Goal: Information Seeking & Learning: Understand process/instructions

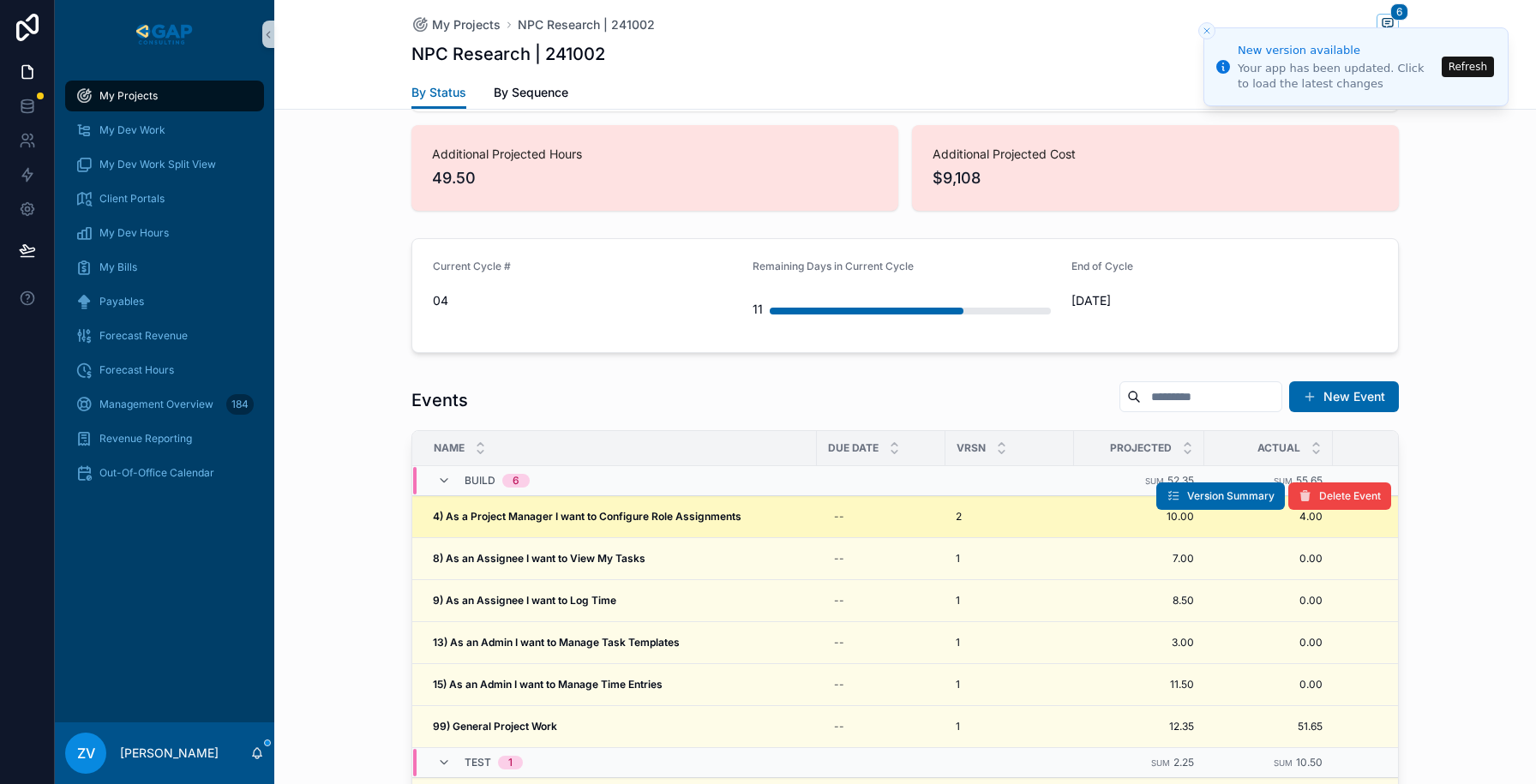
click at [567, 510] on strong "4) As a Project Manager I want to Configure Role Assignments" at bounding box center [587, 516] width 308 height 12
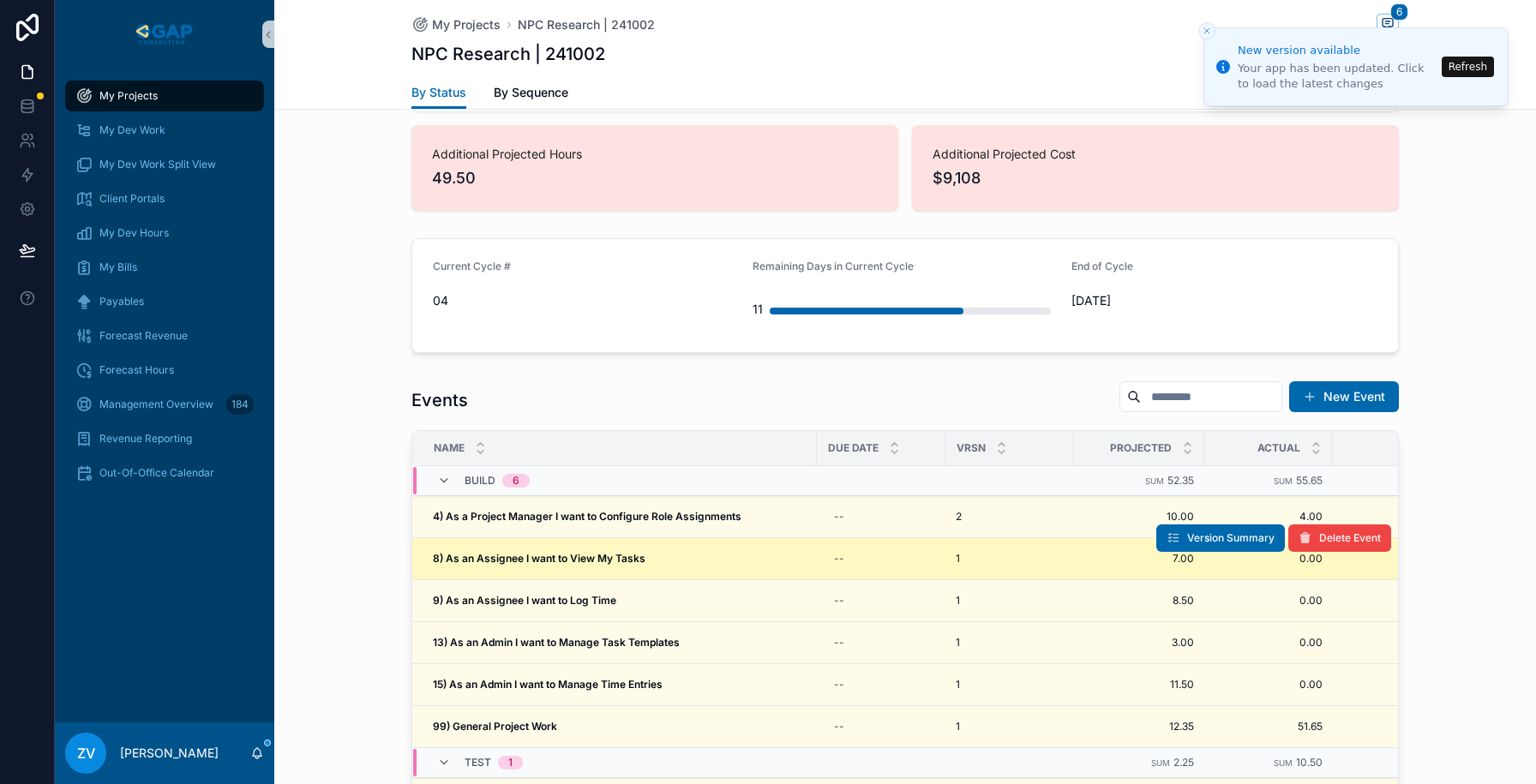
click at [551, 551] on strong "8) As an Assignee I want to View My Tasks" at bounding box center [539, 557] width 213 height 12
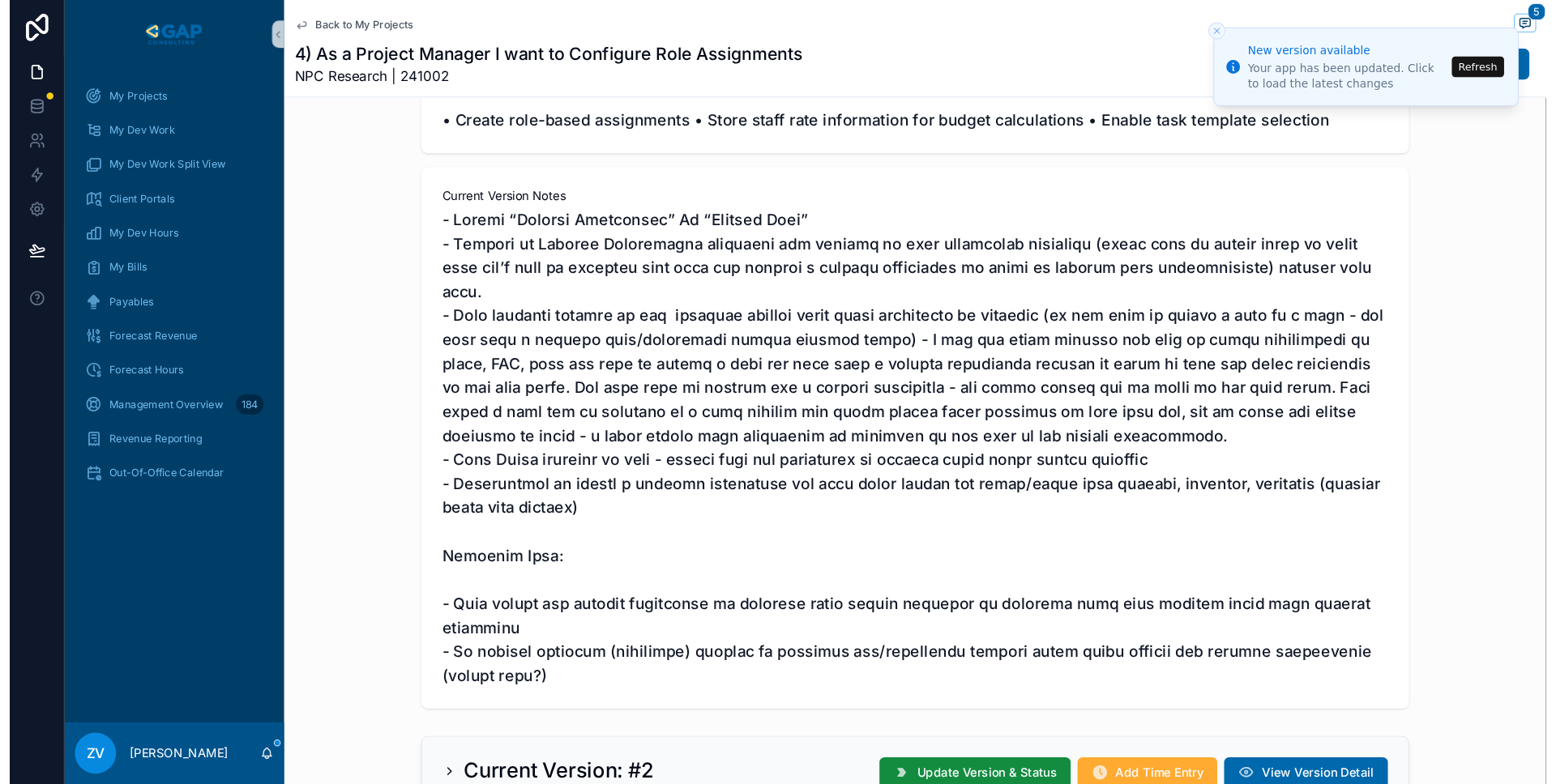
scroll to position [298, 0]
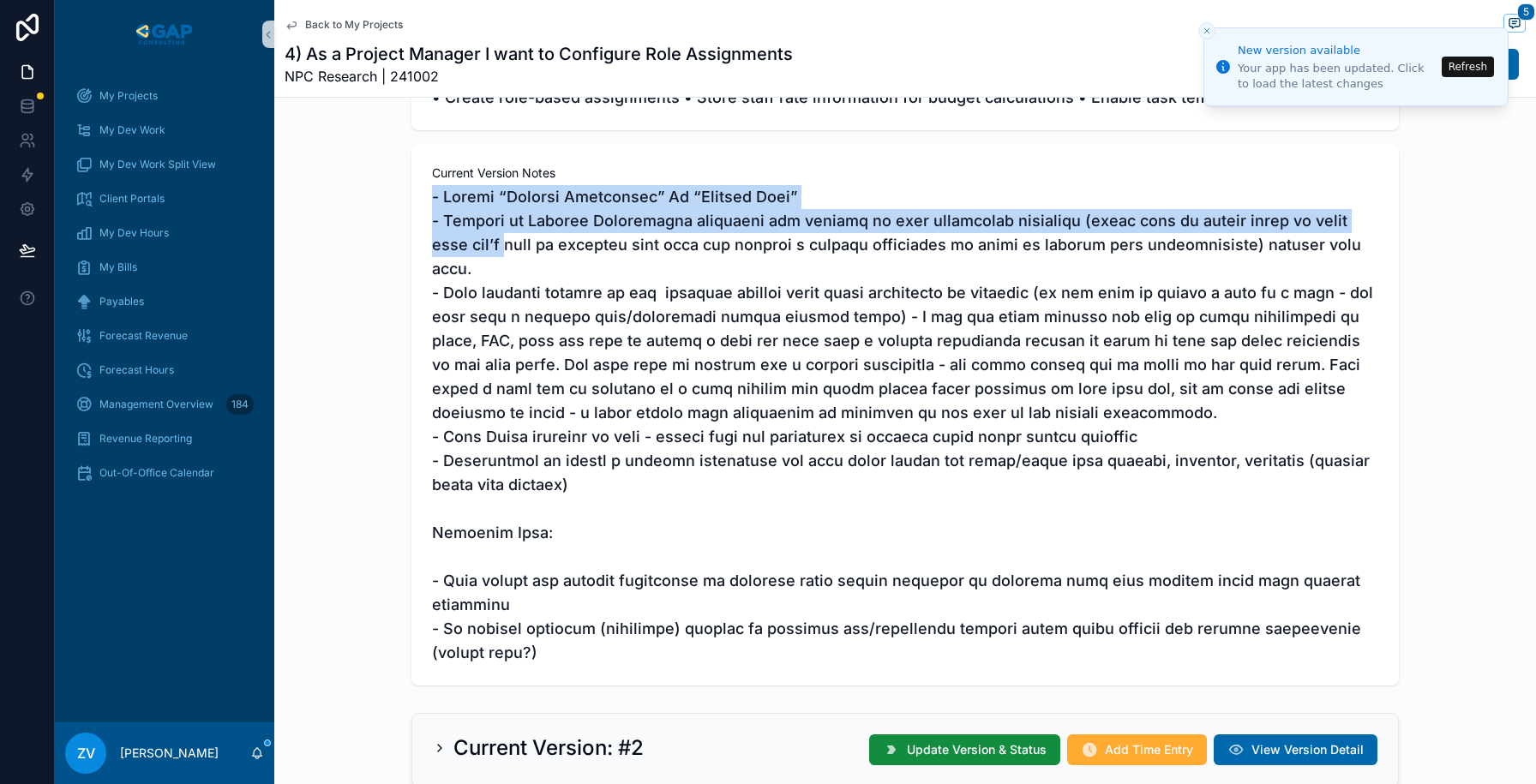
drag, startPoint x: 428, startPoint y: 198, endPoint x: 414, endPoint y: 257, distance: 60.6
click at [414, 257] on div "Current Version Notes" at bounding box center [905, 414] width 987 height 542
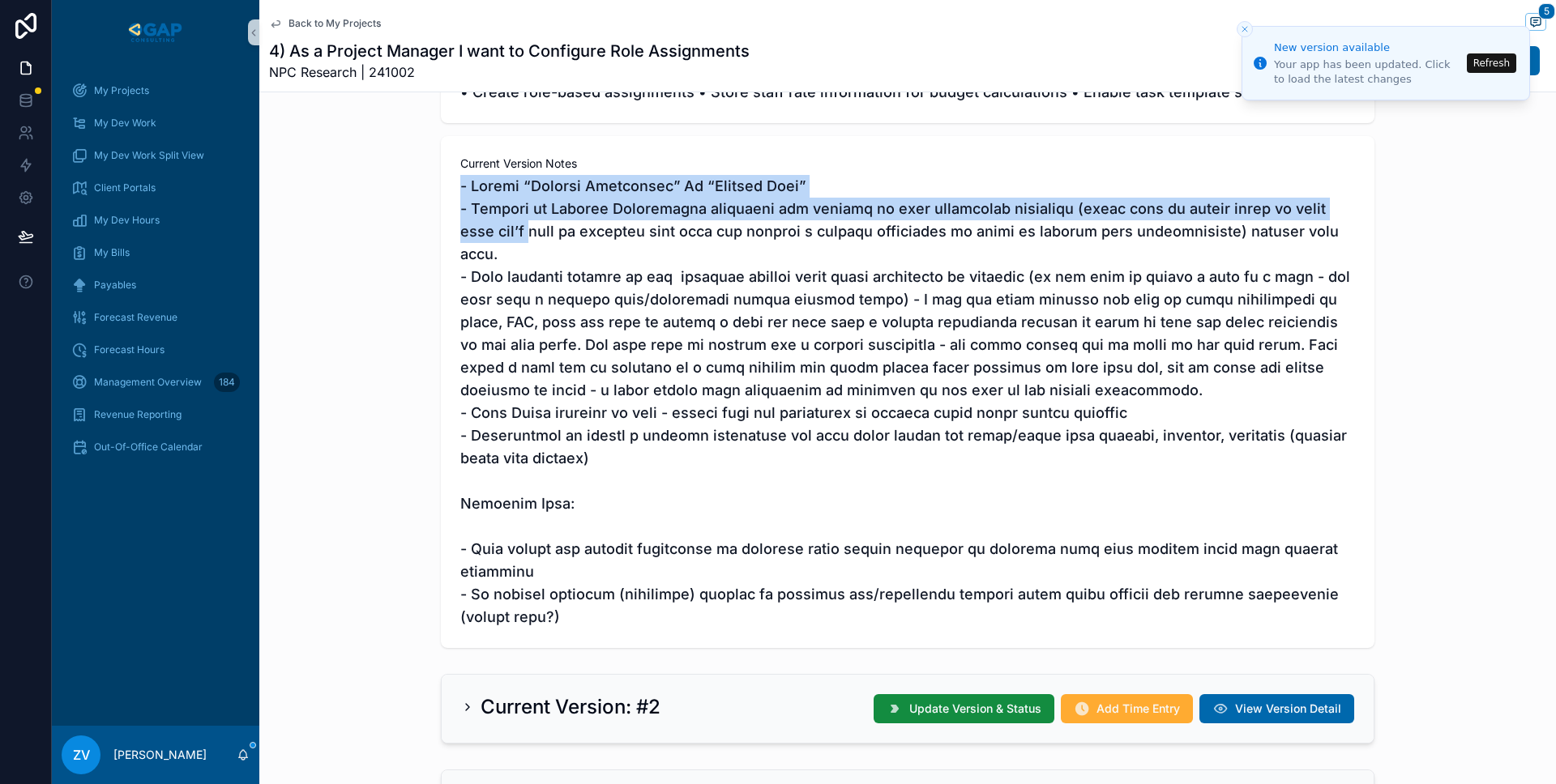
scroll to position [365, 0]
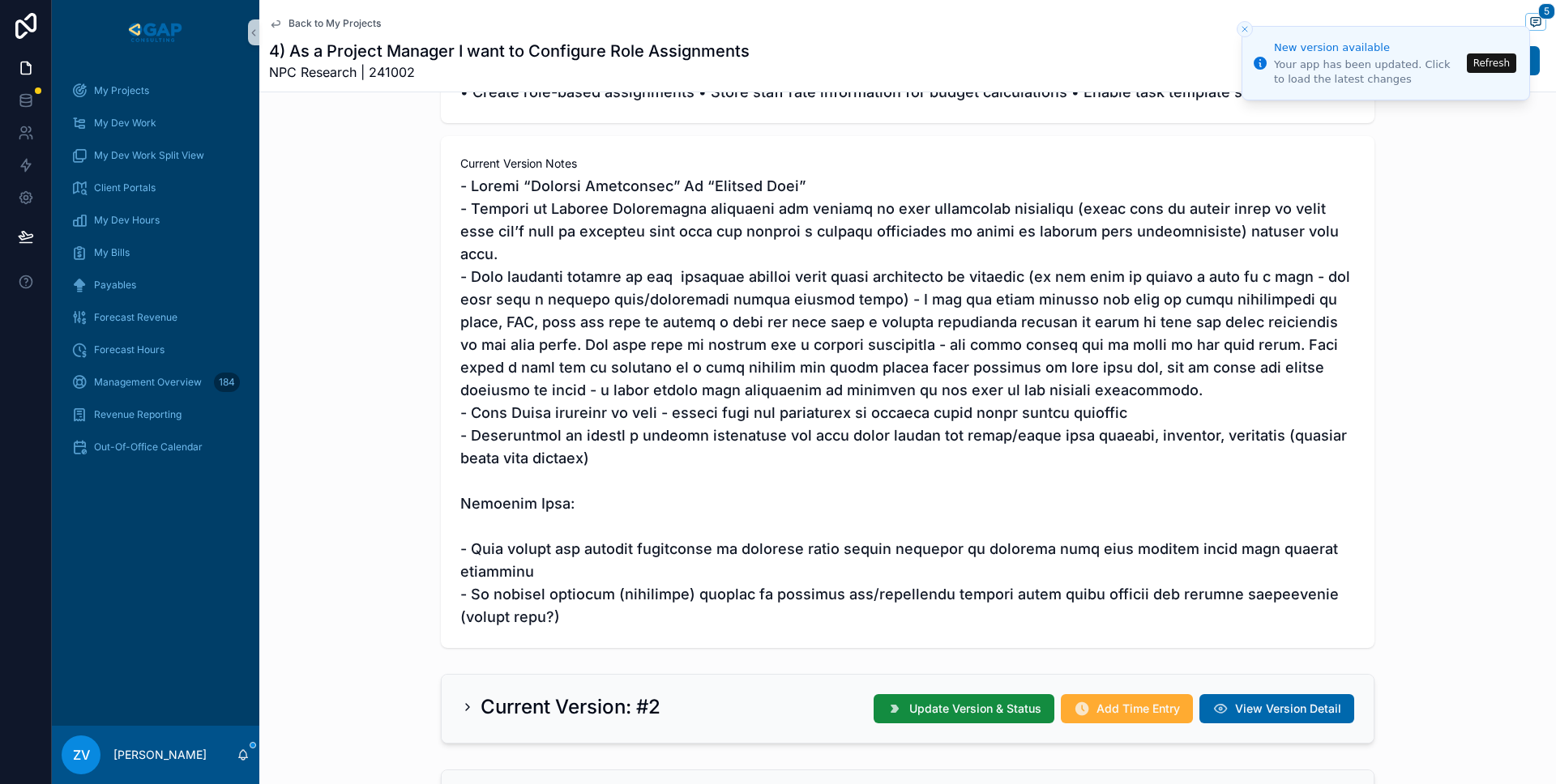
click at [531, 235] on span "scrollable content" at bounding box center [908, 401] width 895 height 454
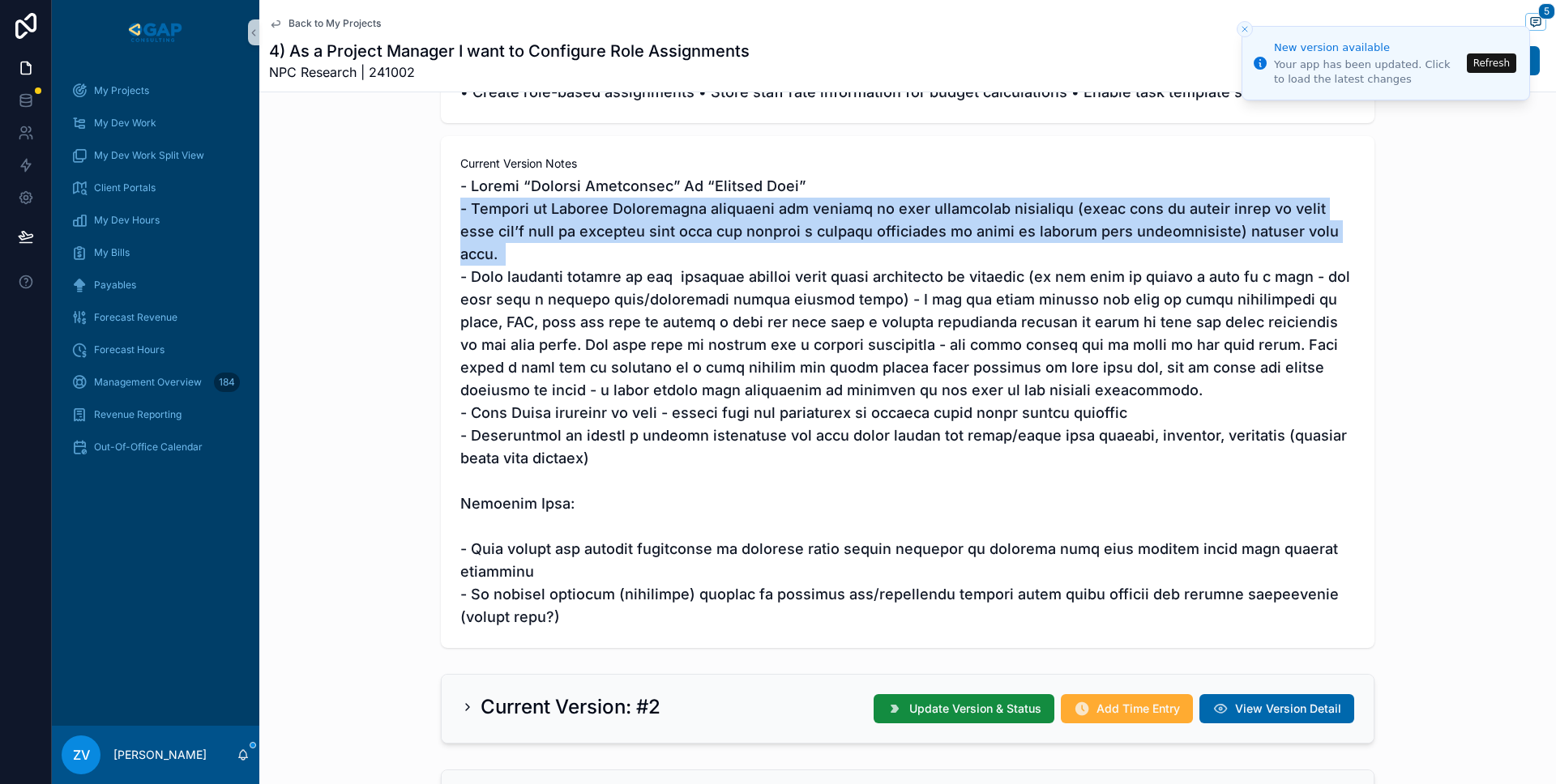
drag, startPoint x: 444, startPoint y: 201, endPoint x: 437, endPoint y: 244, distance: 43.6
click at [437, 244] on div "Event Objective As Project Manager, from Project Setup Interface Page, I can As…" at bounding box center [908, 322] width 1297 height 664
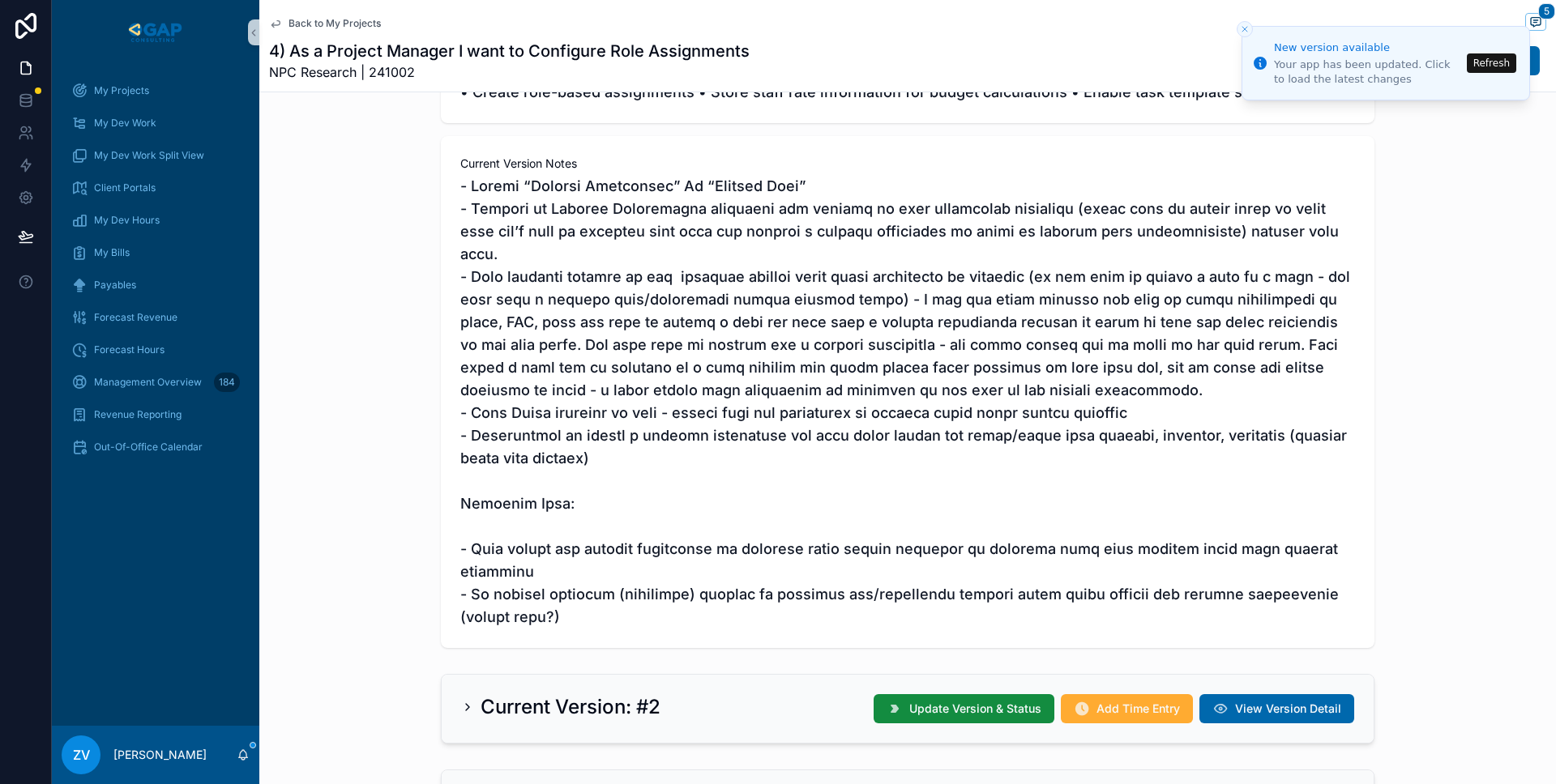
click at [502, 247] on span "scrollable content" at bounding box center [908, 401] width 895 height 454
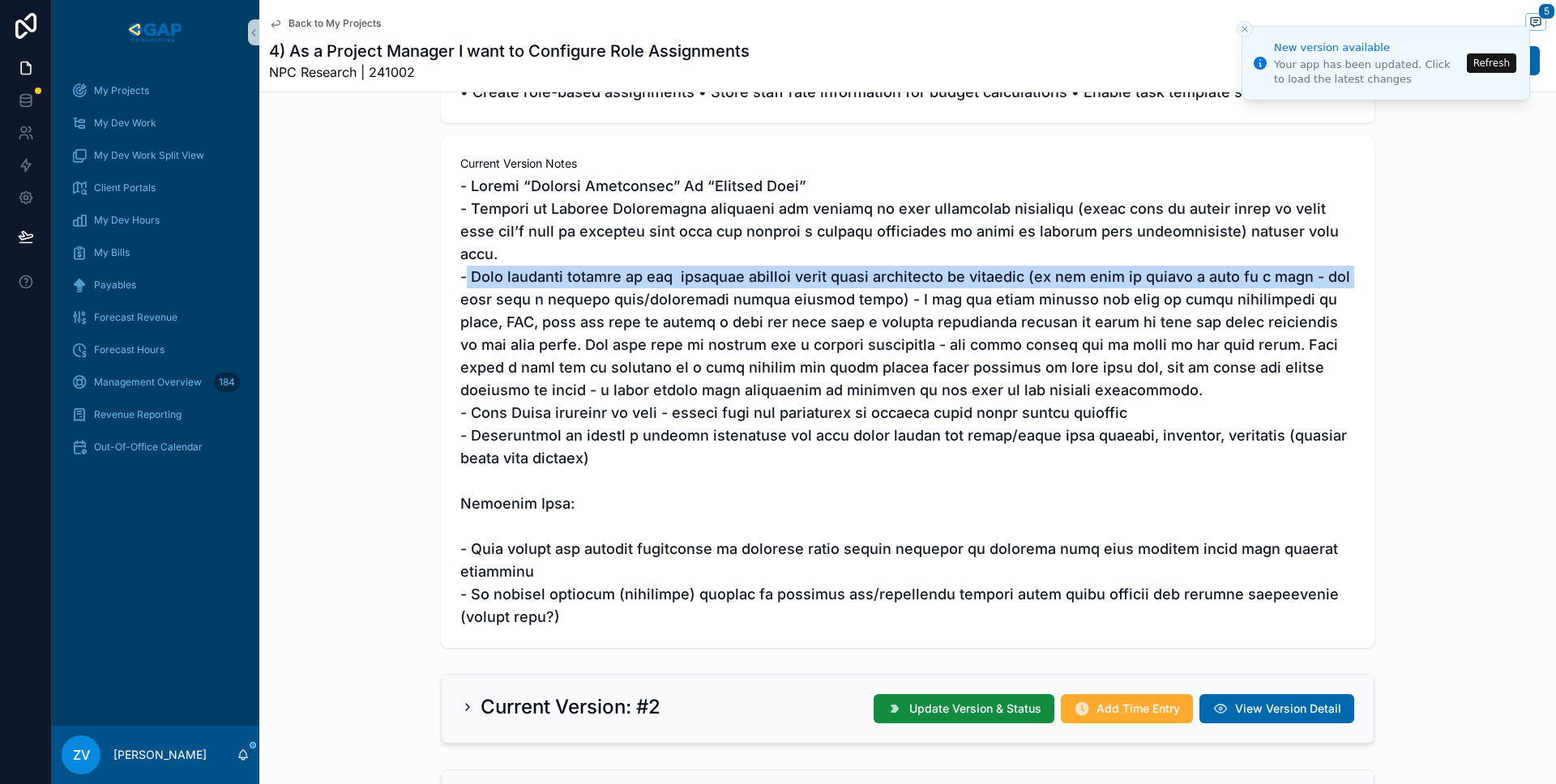
drag, startPoint x: 466, startPoint y: 253, endPoint x: 452, endPoint y: 282, distance: 32.2
click at [452, 282] on div "Current Version Notes" at bounding box center [908, 392] width 934 height 512
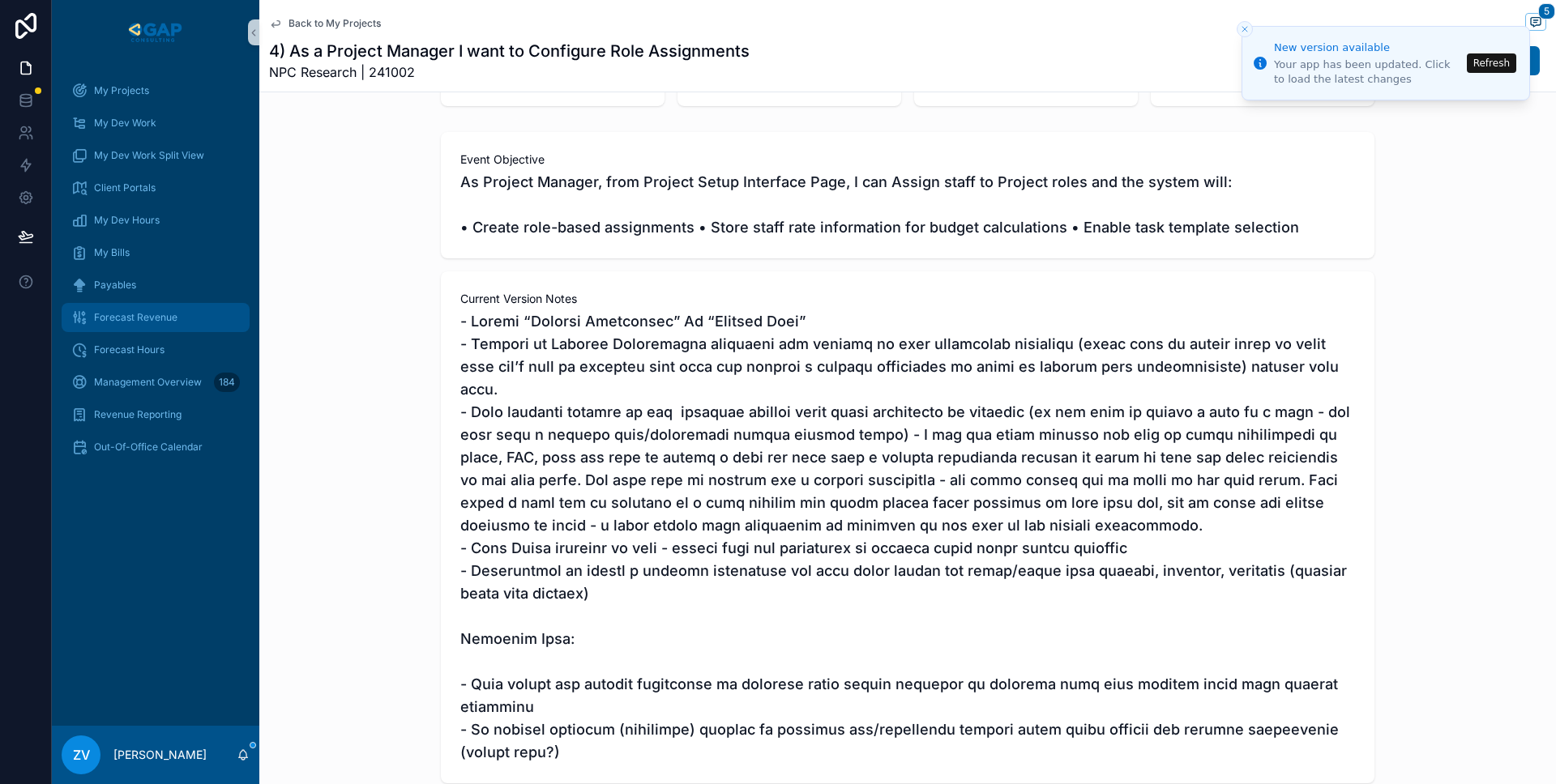
scroll to position [162, 0]
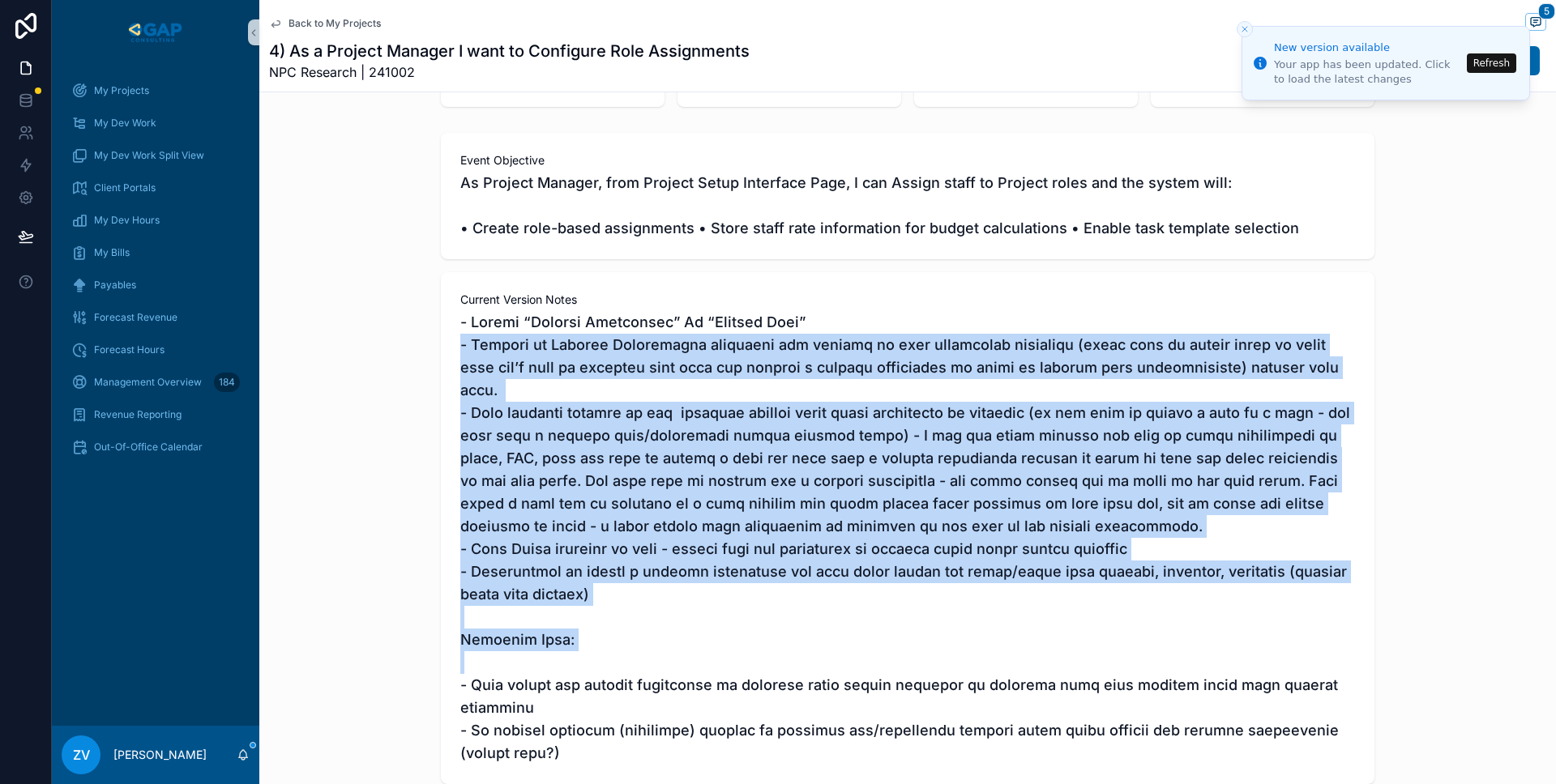
drag, startPoint x: 459, startPoint y: 336, endPoint x: 451, endPoint y: 659, distance: 323.1
click at [451, 659] on div "Current Version Notes" at bounding box center [908, 529] width 934 height 512
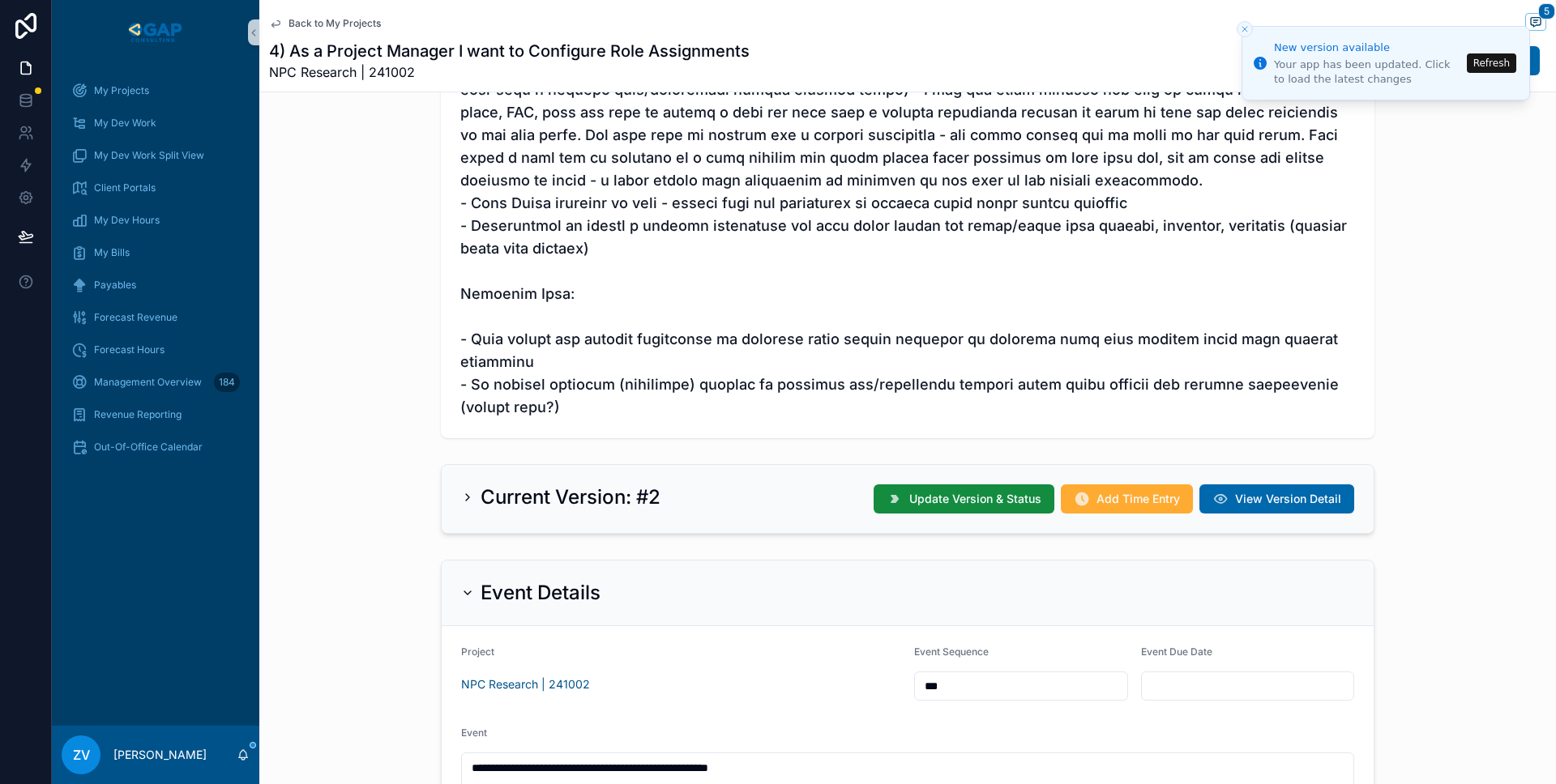
scroll to position [511, 0]
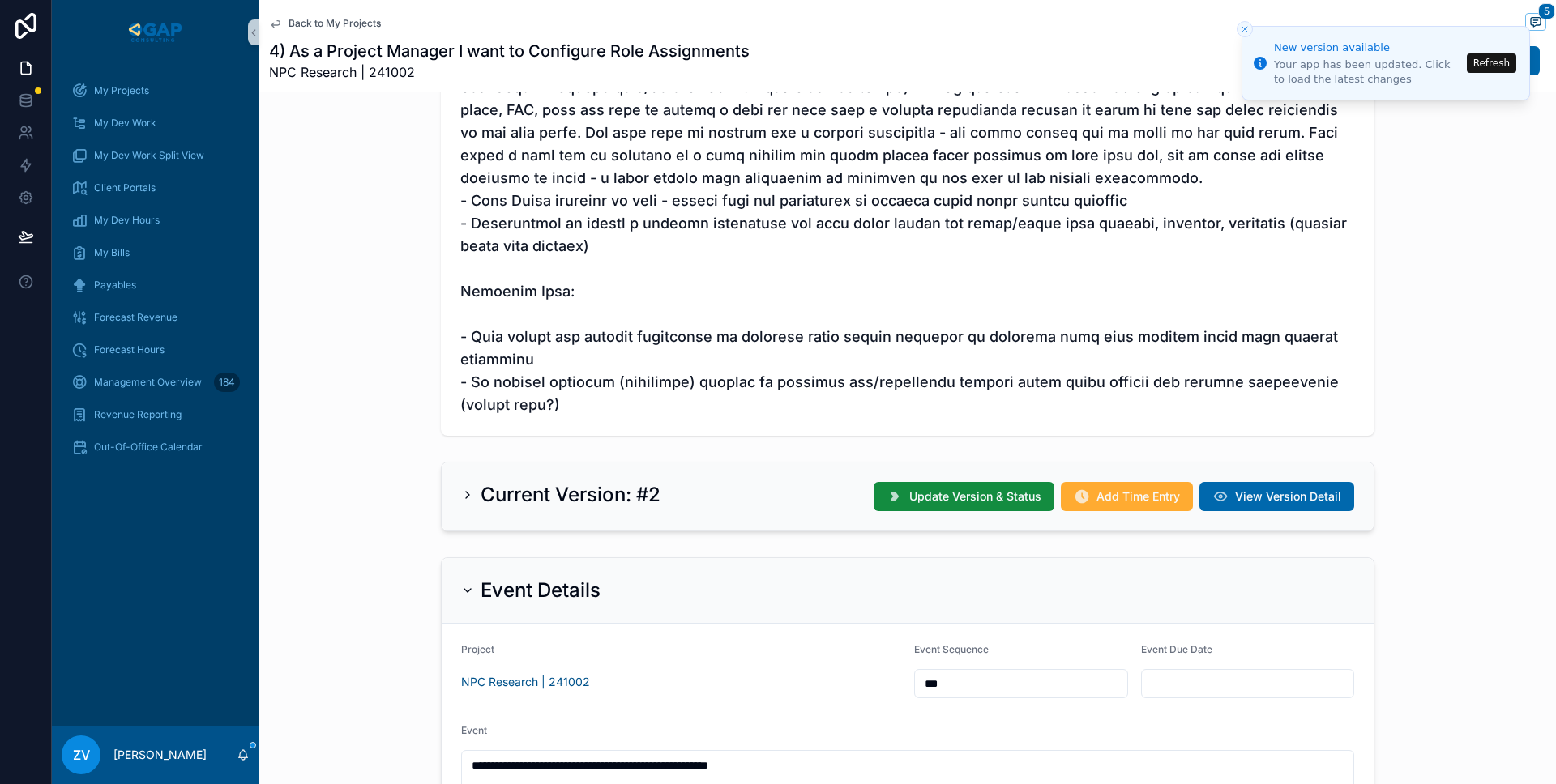
click at [323, 329] on div "Event Objective As Project Manager, from Project Setup Interface Page, I can As…" at bounding box center [908, 110] width 1297 height 664
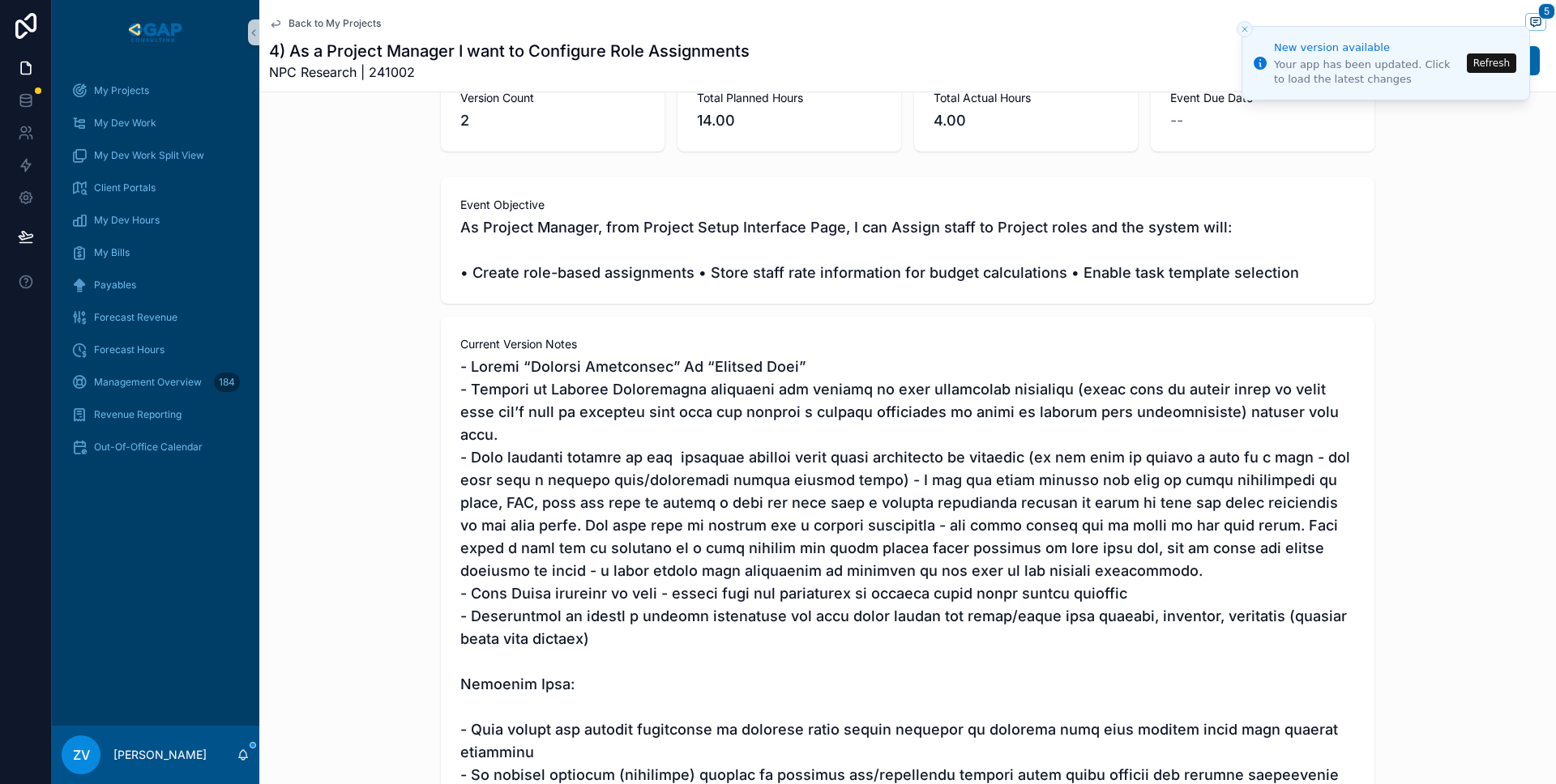
scroll to position [131, 0]
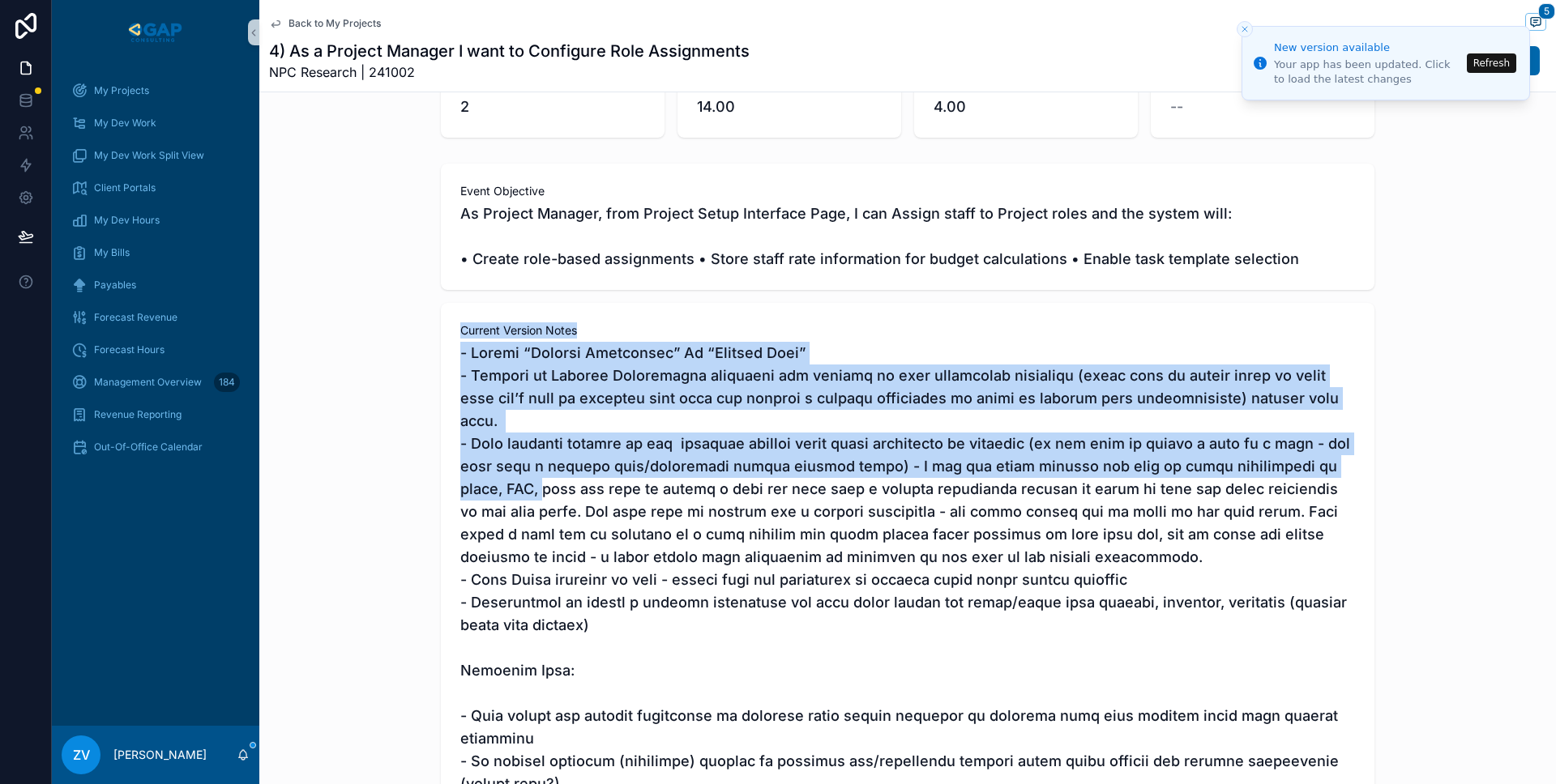
drag, startPoint x: 447, startPoint y: 332, endPoint x: 450, endPoint y: 459, distance: 127.0
click at [450, 459] on div "Current Version Notes" at bounding box center [908, 559] width 934 height 512
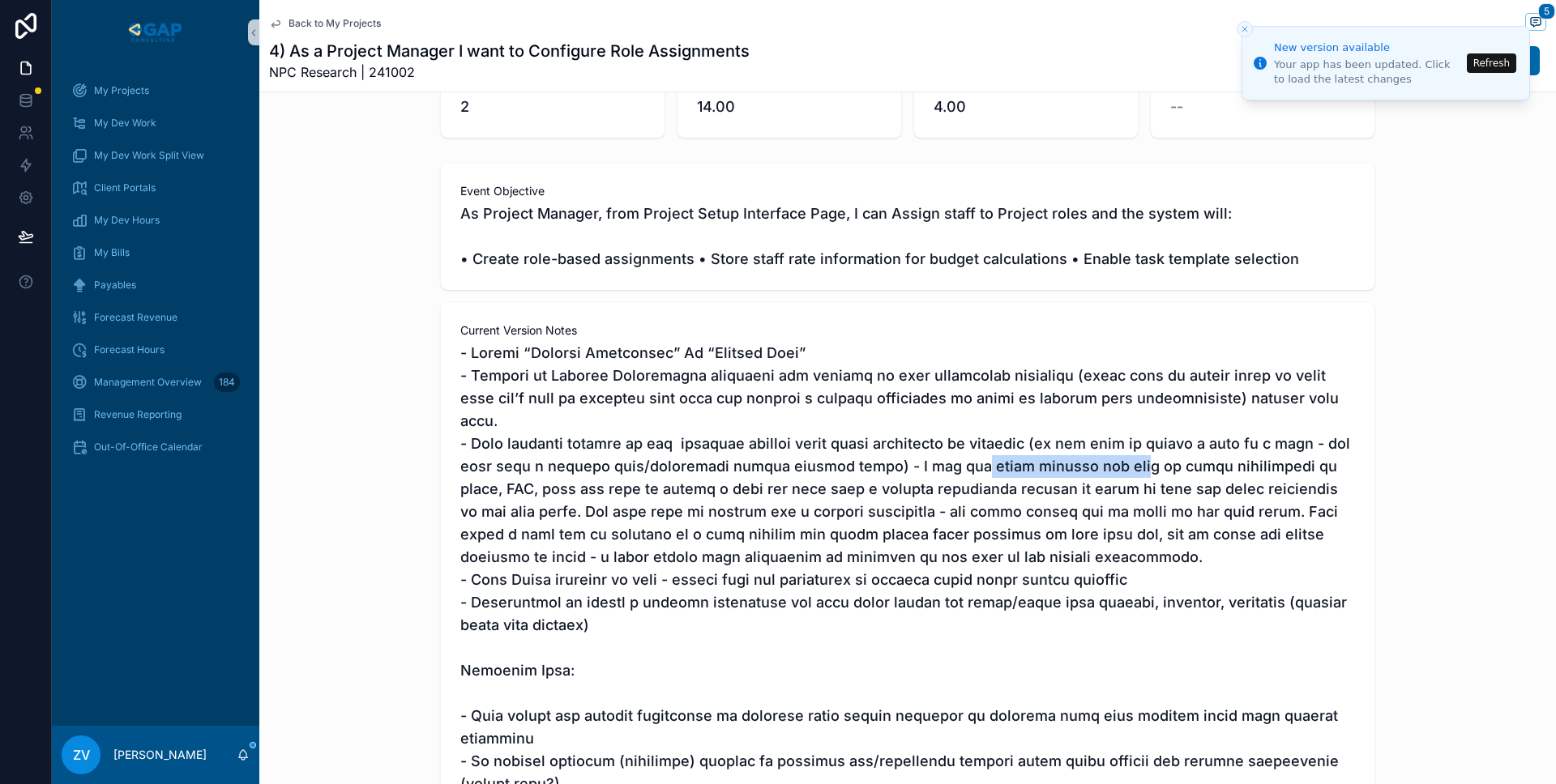
drag, startPoint x: 942, startPoint y: 451, endPoint x: 1095, endPoint y: 451, distance: 153.0
click at [1095, 451] on span "scrollable content" at bounding box center [908, 569] width 895 height 454
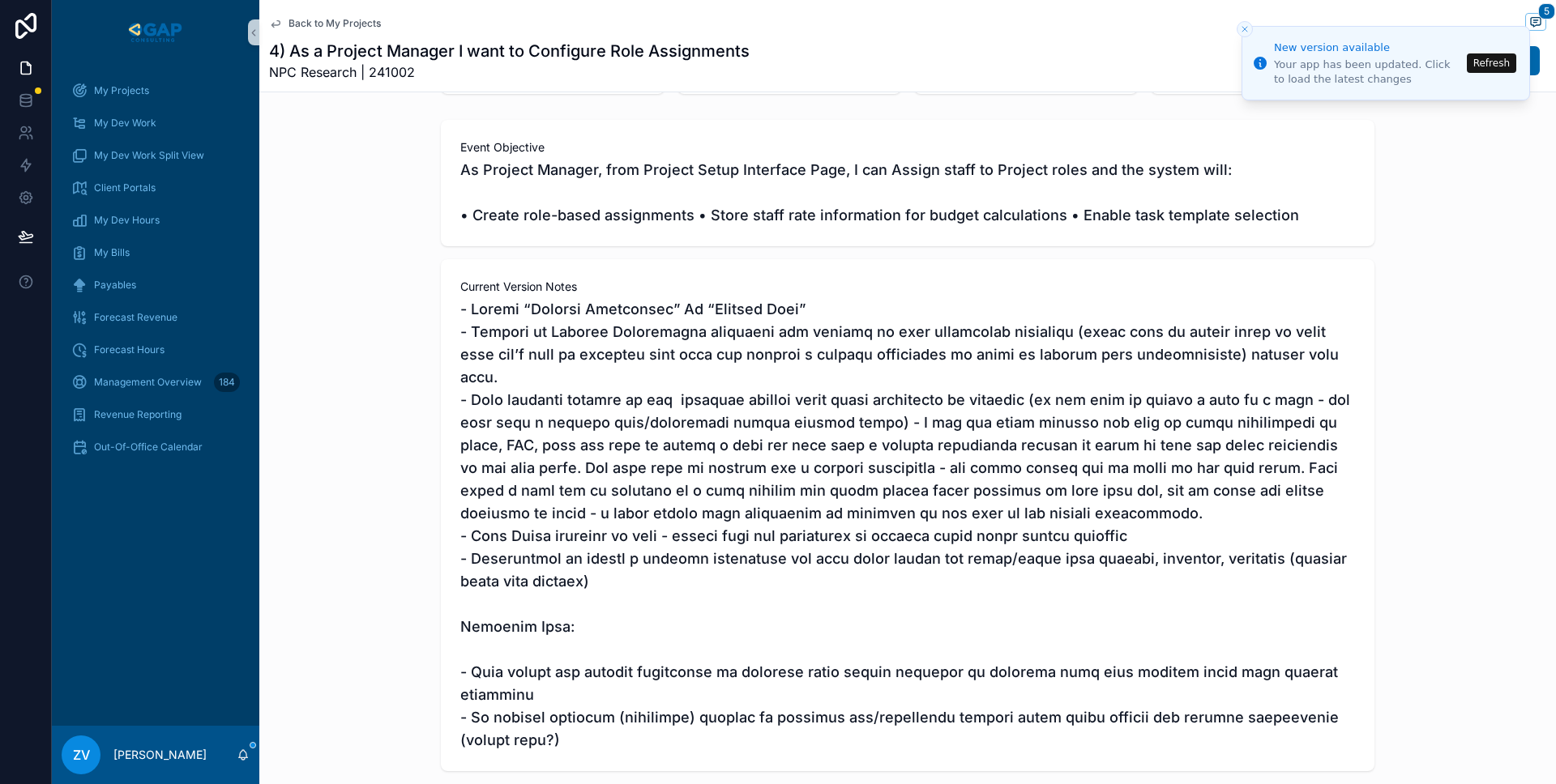
click at [335, 22] on span "Back to My Projects" at bounding box center [335, 24] width 92 height 13
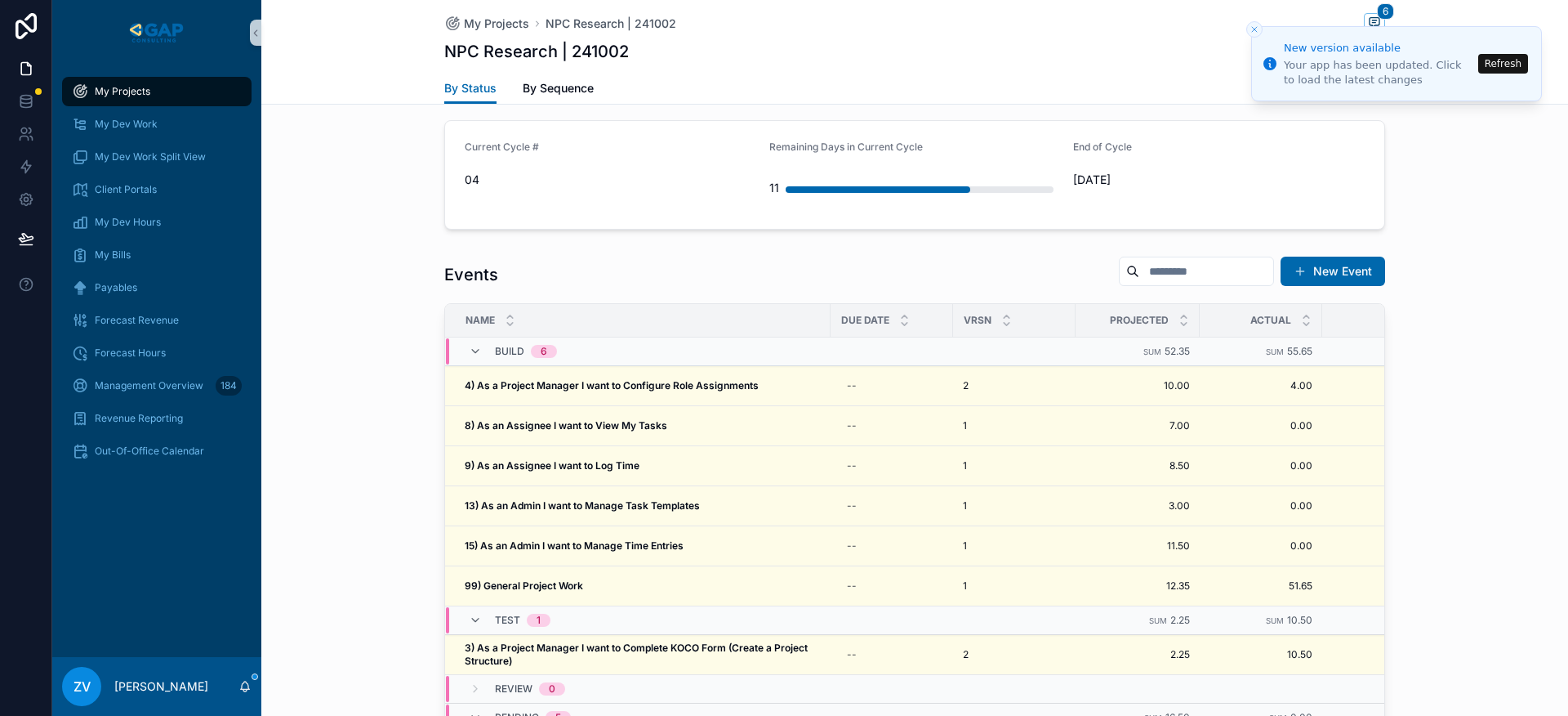
scroll to position [1537, 0]
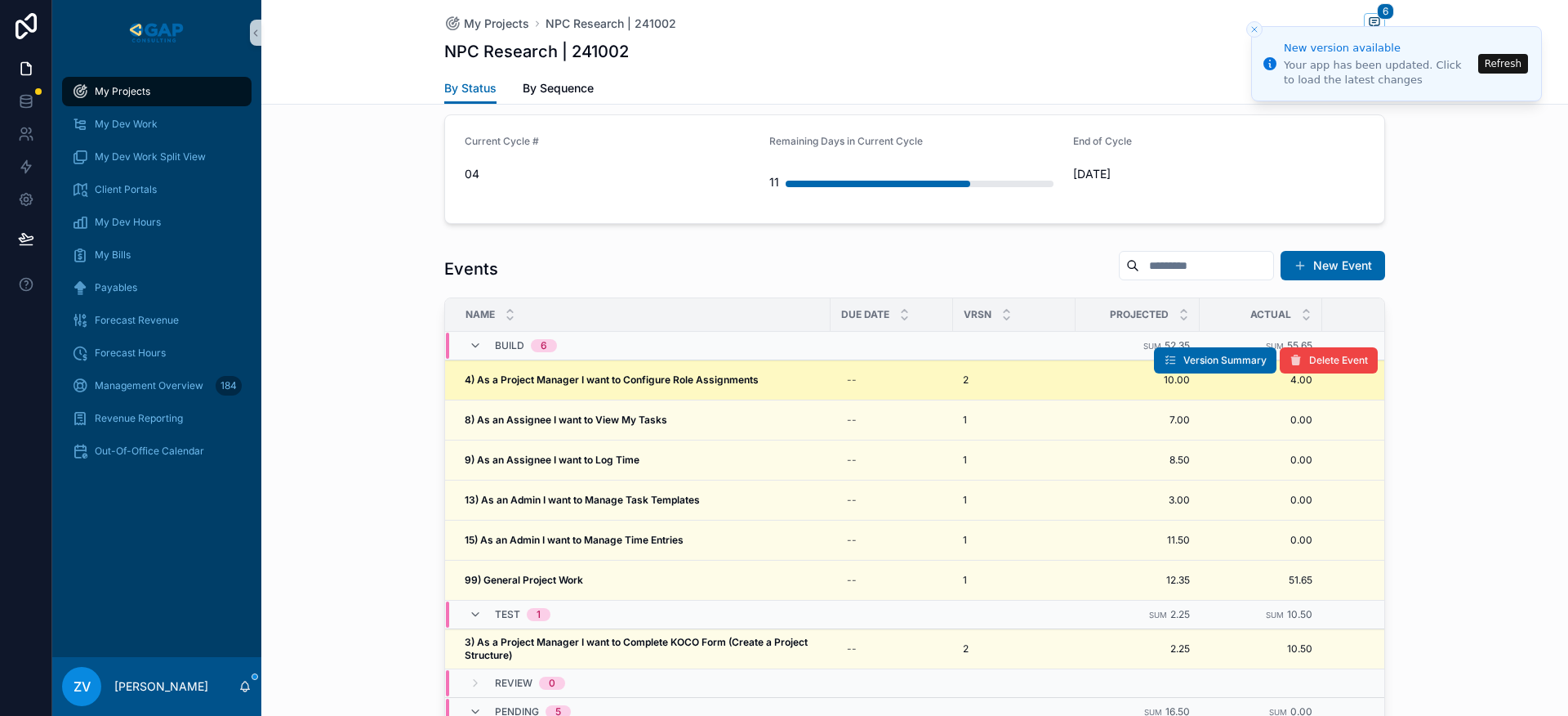
click at [493, 374] on strong "4) As a Project Manager I want to Configure Role Assignments" at bounding box center [612, 379] width 294 height 12
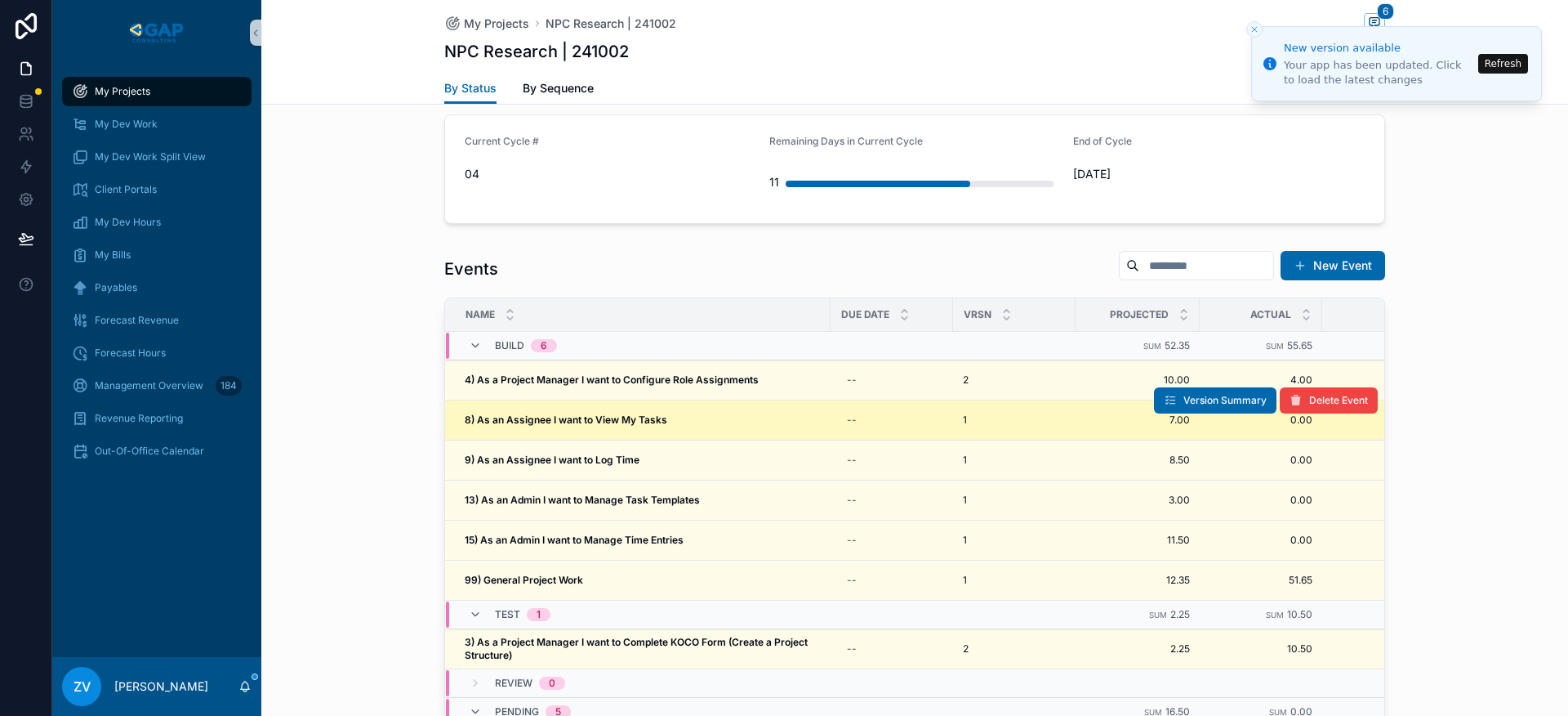
click at [502, 414] on strong "8) As an Assignee I want to View My Tasks" at bounding box center [566, 419] width 203 height 12
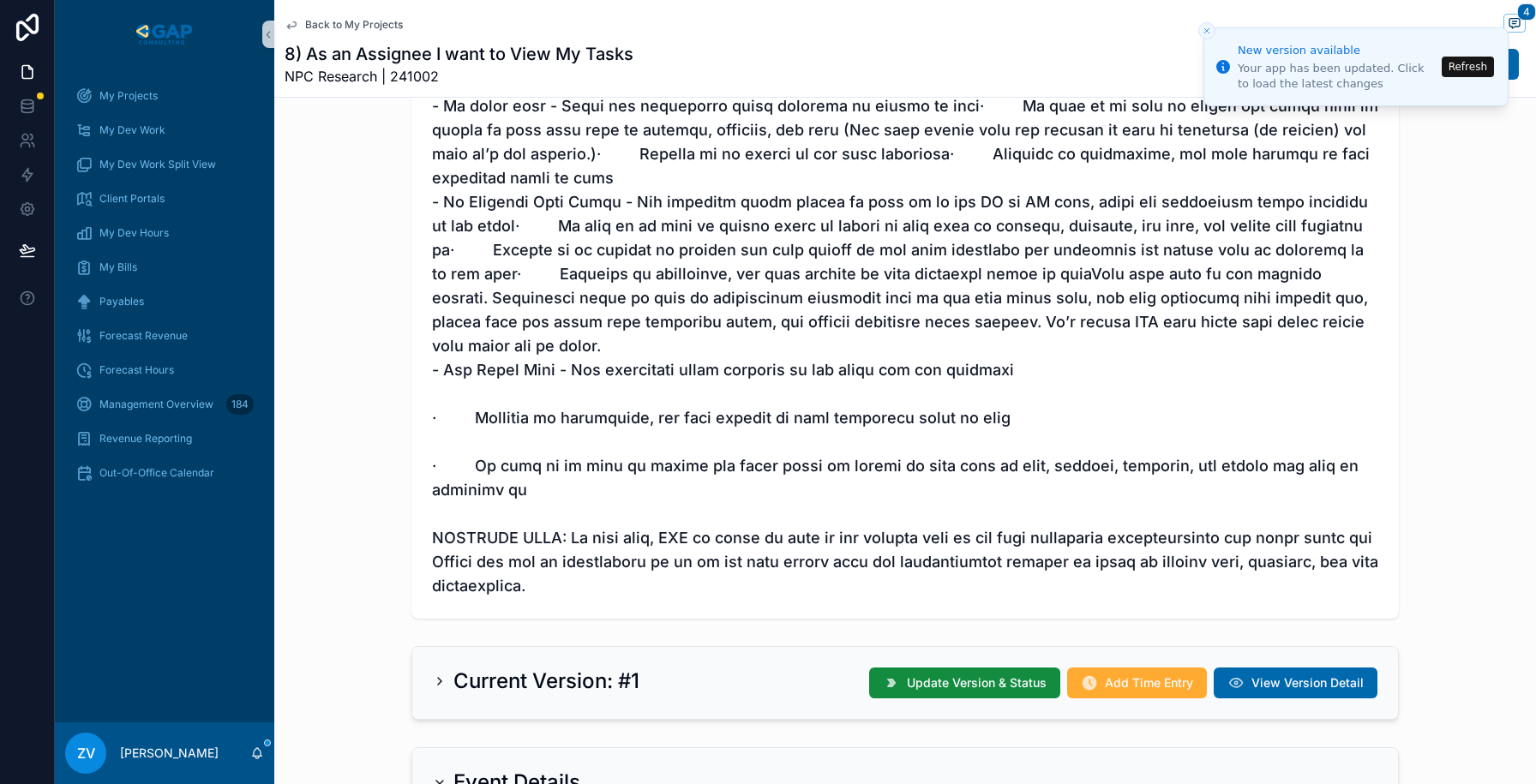
scroll to position [463, 0]
